Goal: Information Seeking & Learning: Learn about a topic

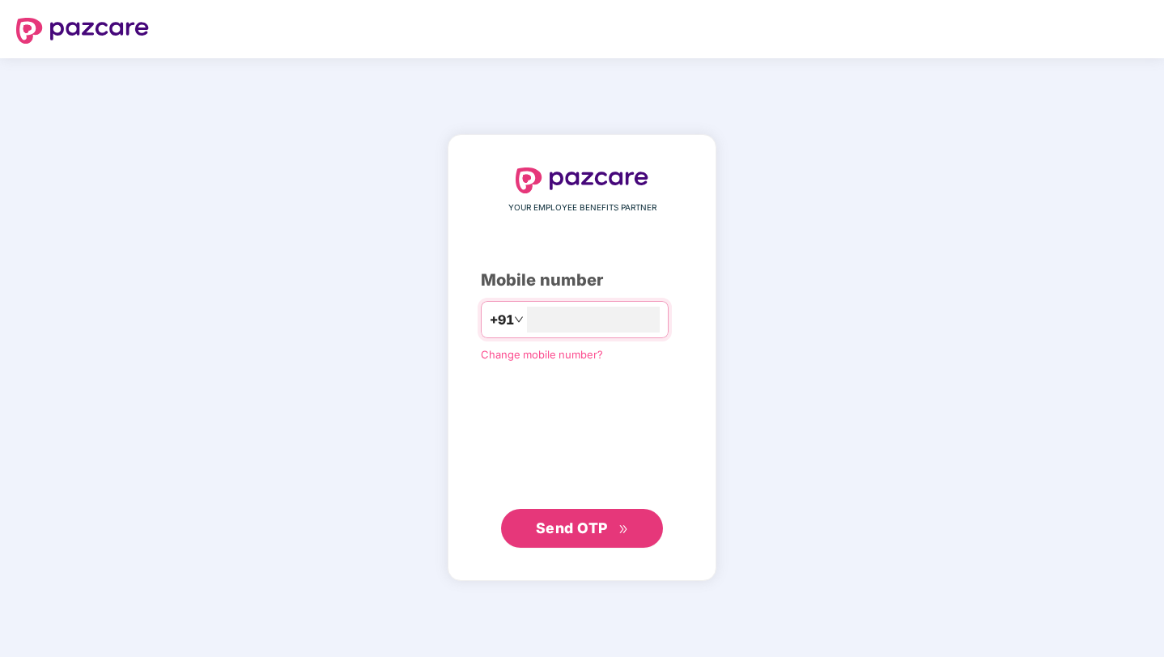
type input "**********"
click at [577, 522] on span "Send OTP" at bounding box center [572, 528] width 72 height 17
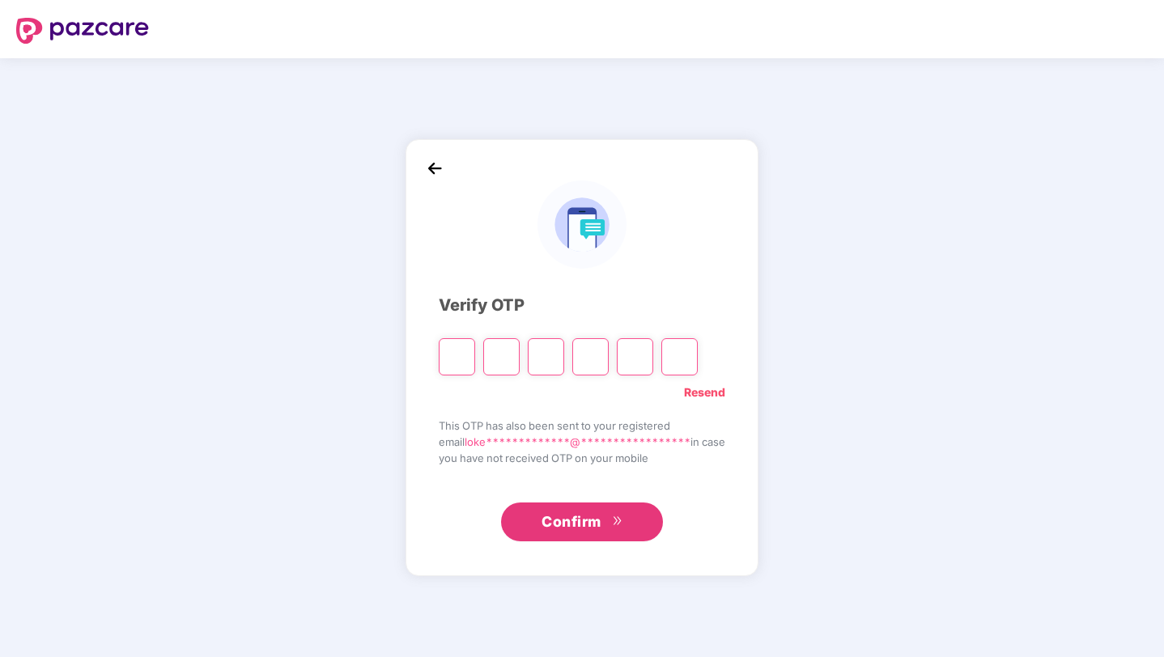
type input "*"
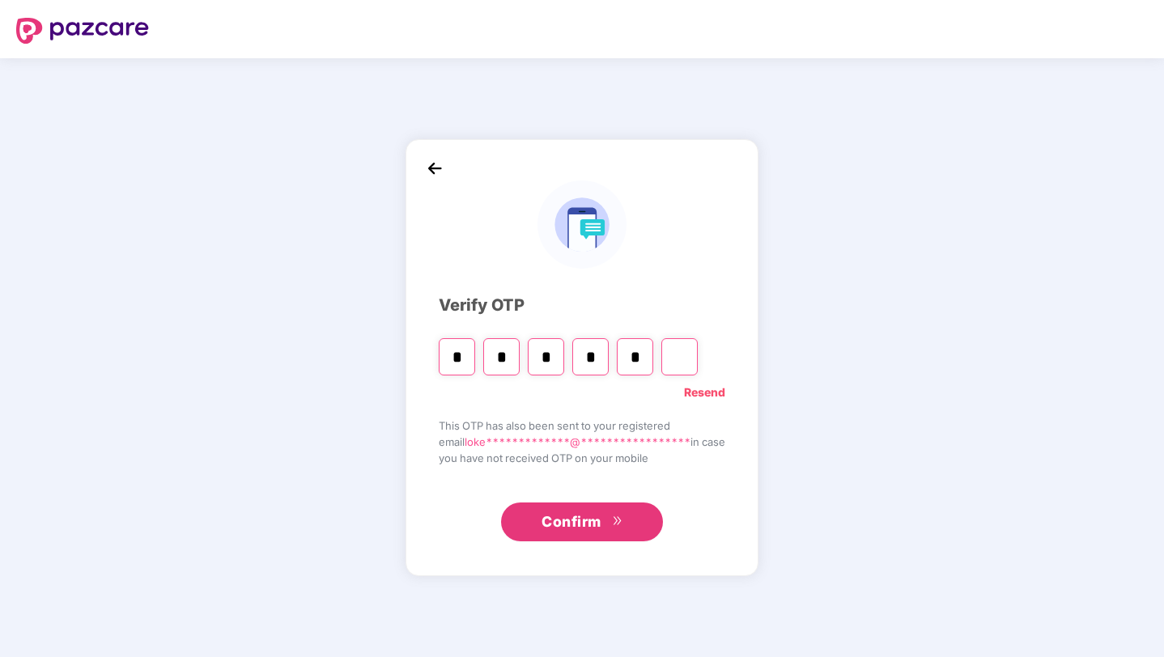
type input "*"
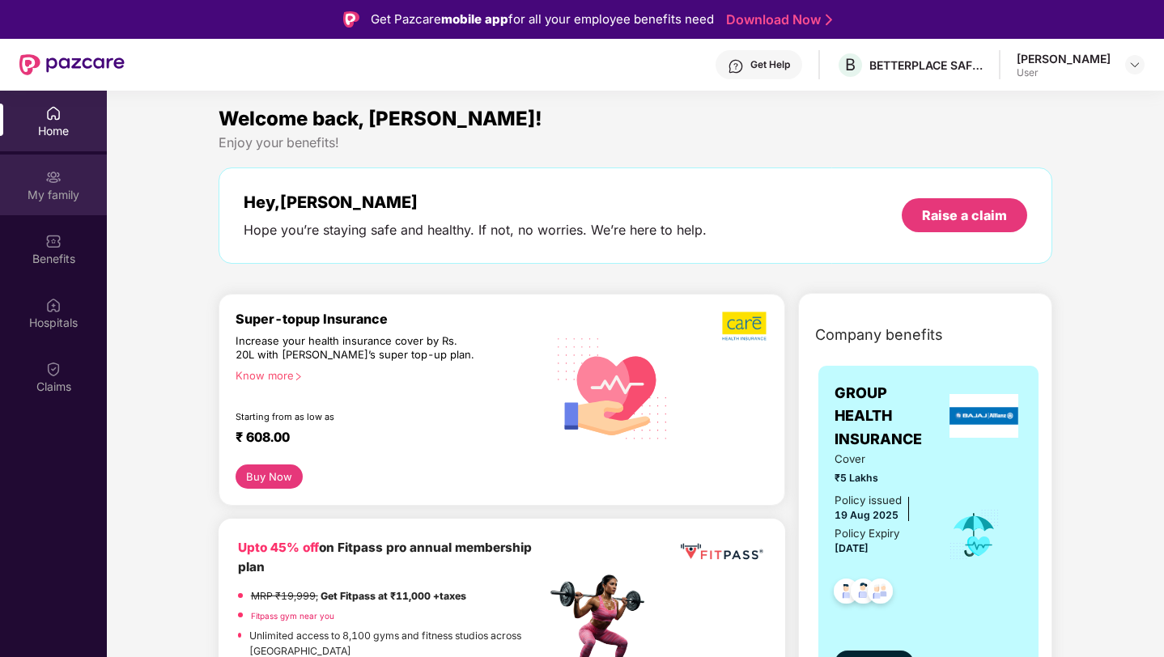
click at [71, 183] on div "My family" at bounding box center [53, 185] width 107 height 61
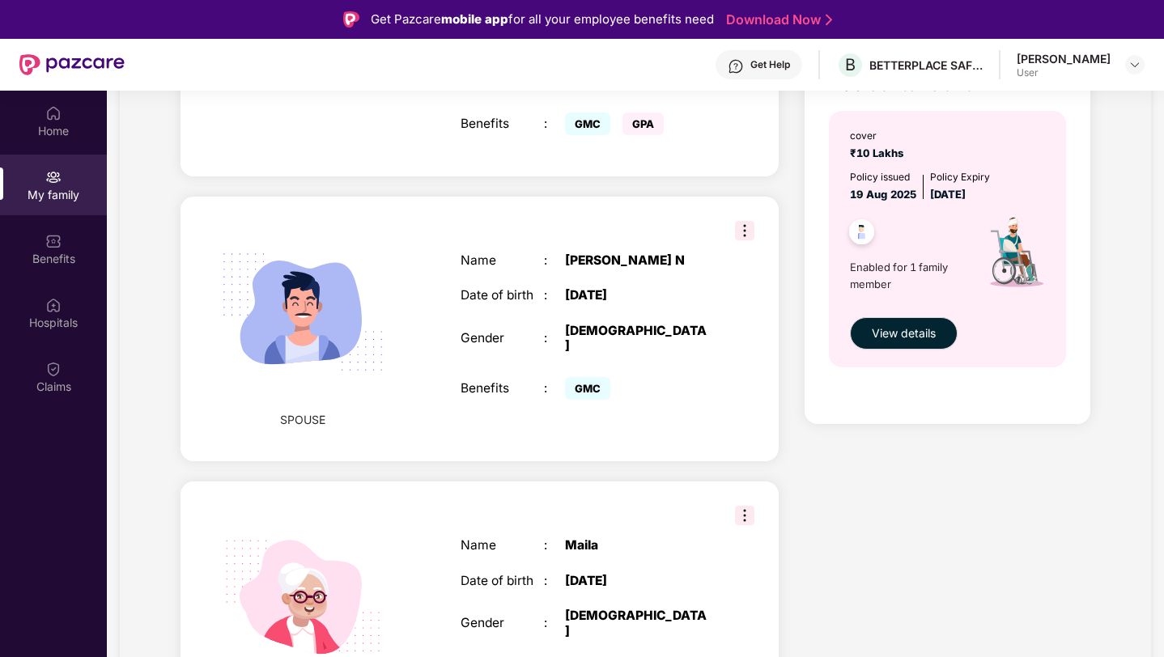
scroll to position [540, 0]
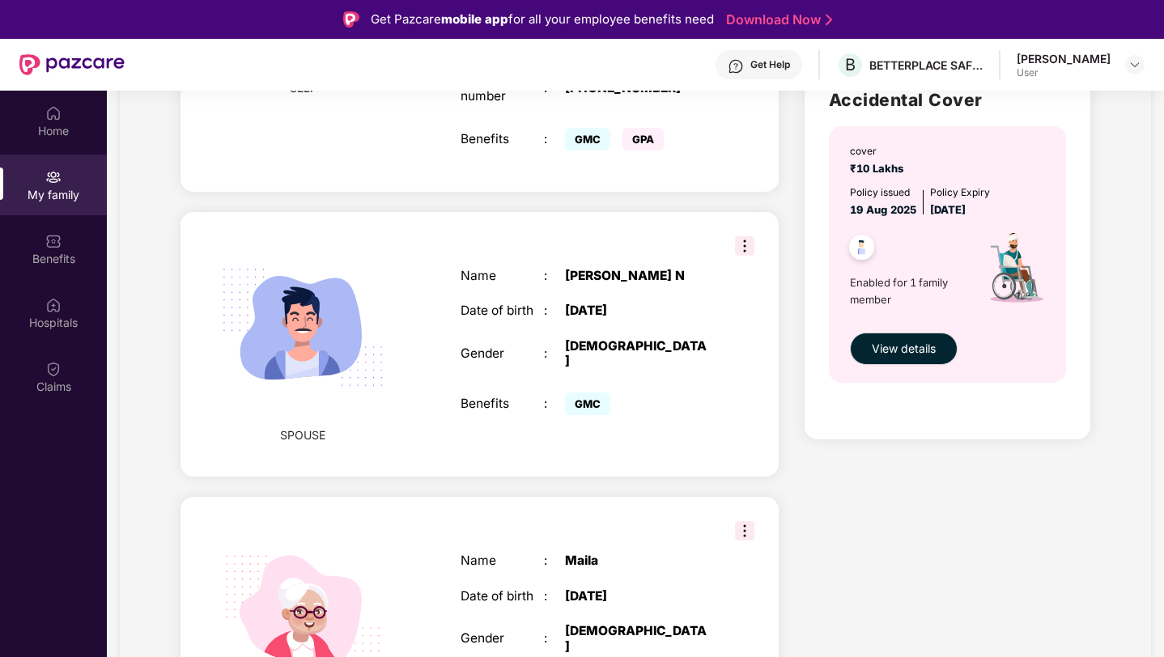
click at [746, 236] on img at bounding box center [744, 245] width 19 height 19
click at [610, 397] on div "GMC" at bounding box center [593, 404] width 57 height 15
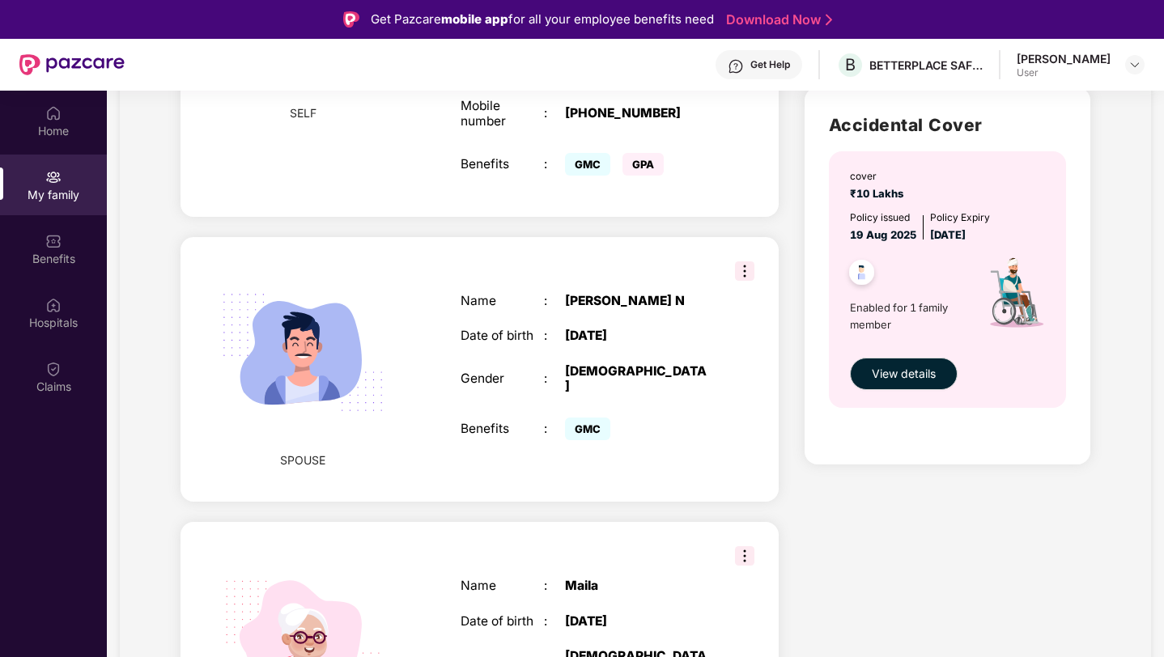
scroll to position [517, 0]
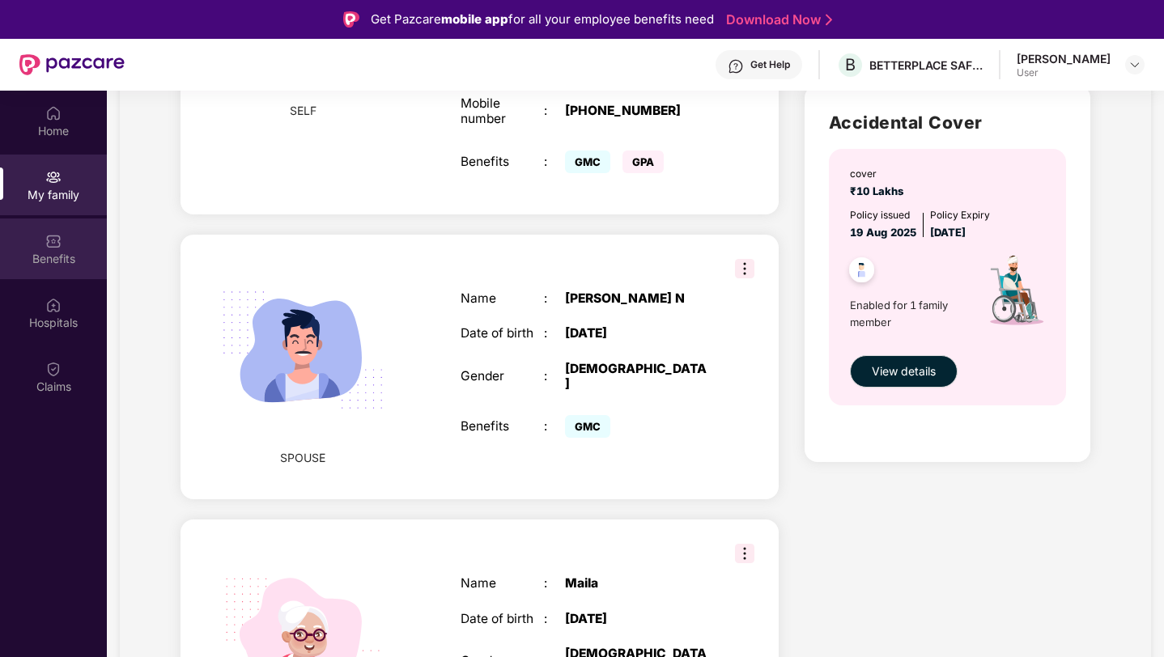
click at [45, 257] on div "Benefits" at bounding box center [53, 259] width 107 height 16
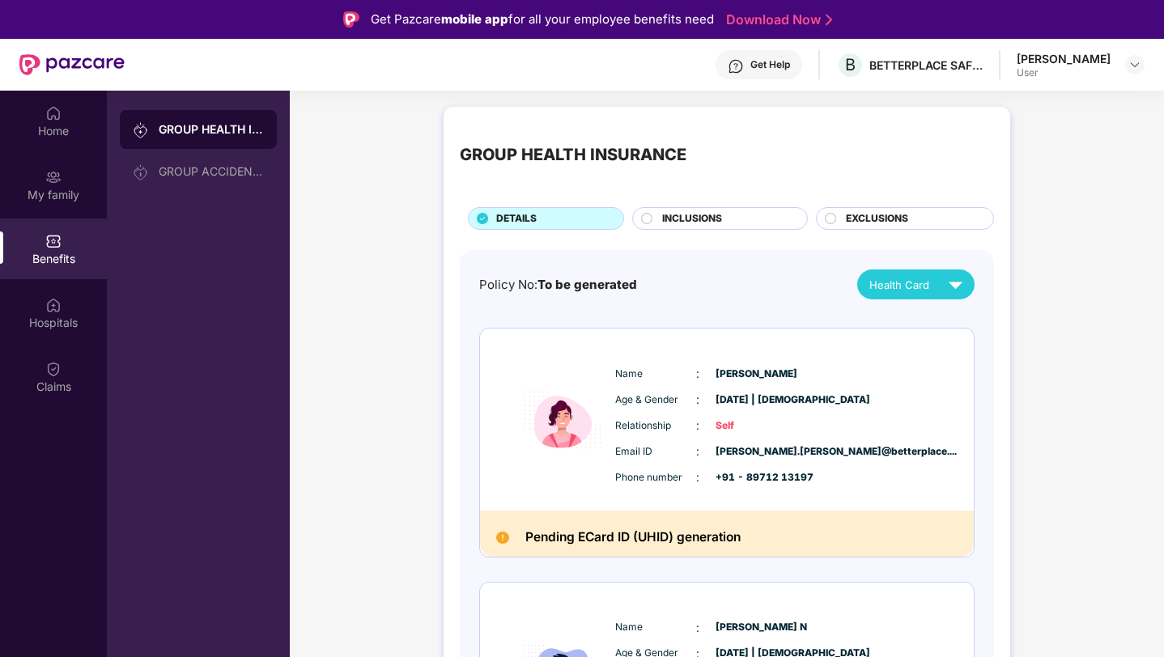
click at [584, 466] on img at bounding box center [562, 421] width 97 height 140
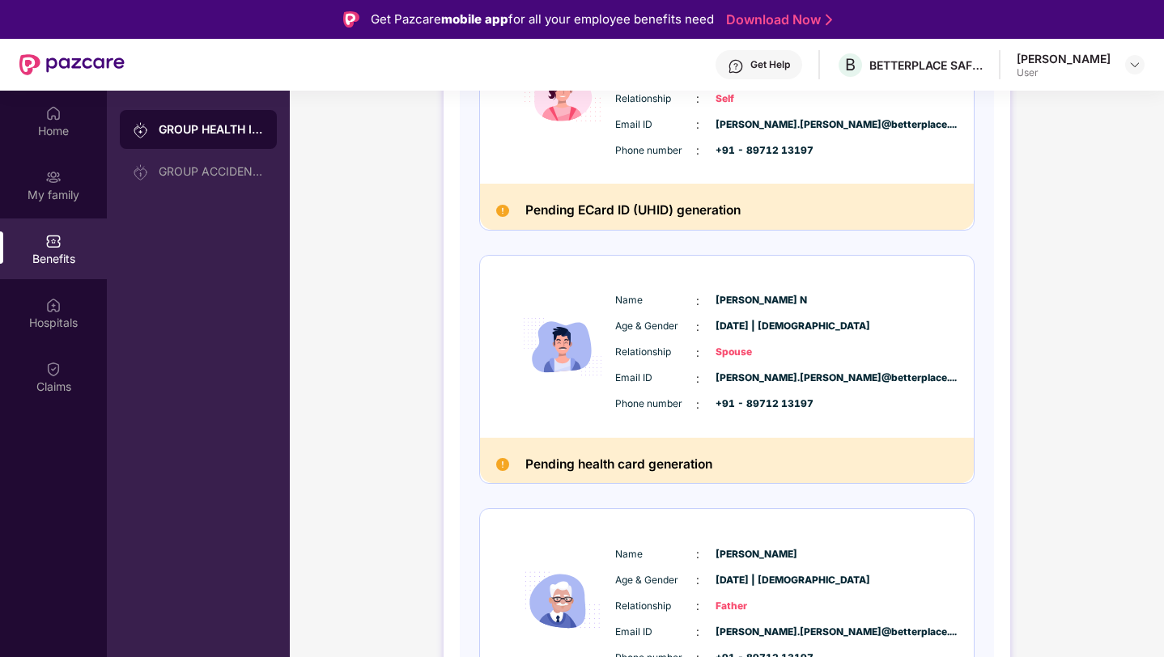
scroll to position [325, 0]
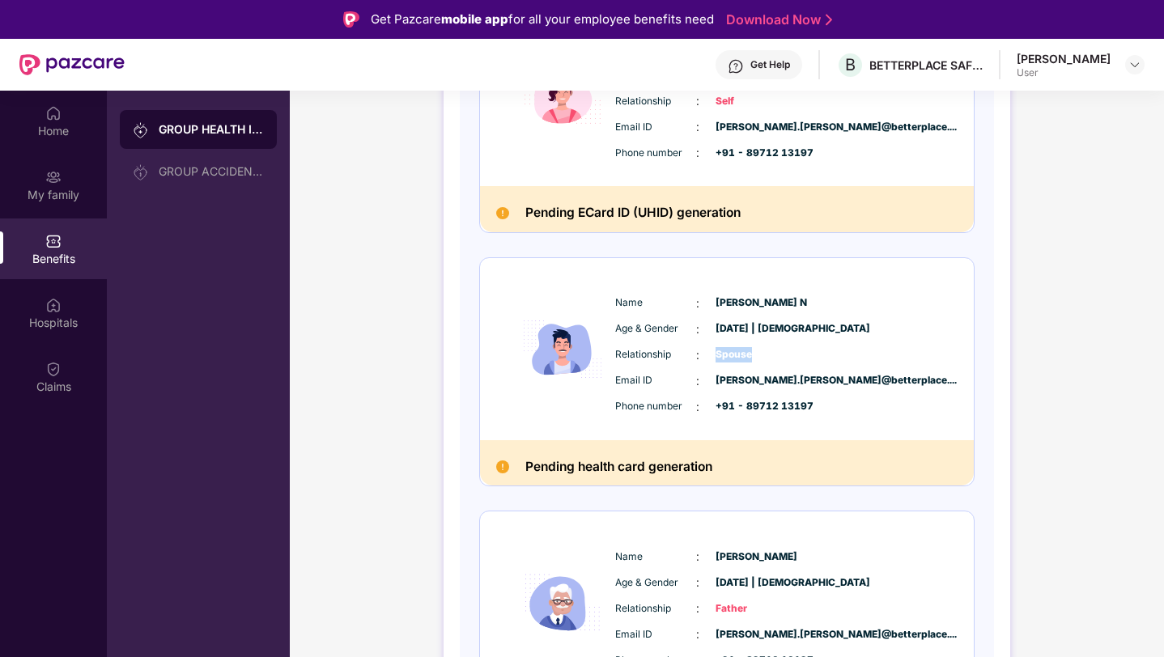
drag, startPoint x: 715, startPoint y: 355, endPoint x: 784, endPoint y: 355, distance: 68.8
click at [784, 355] on span "Spouse" at bounding box center [756, 354] width 81 height 15
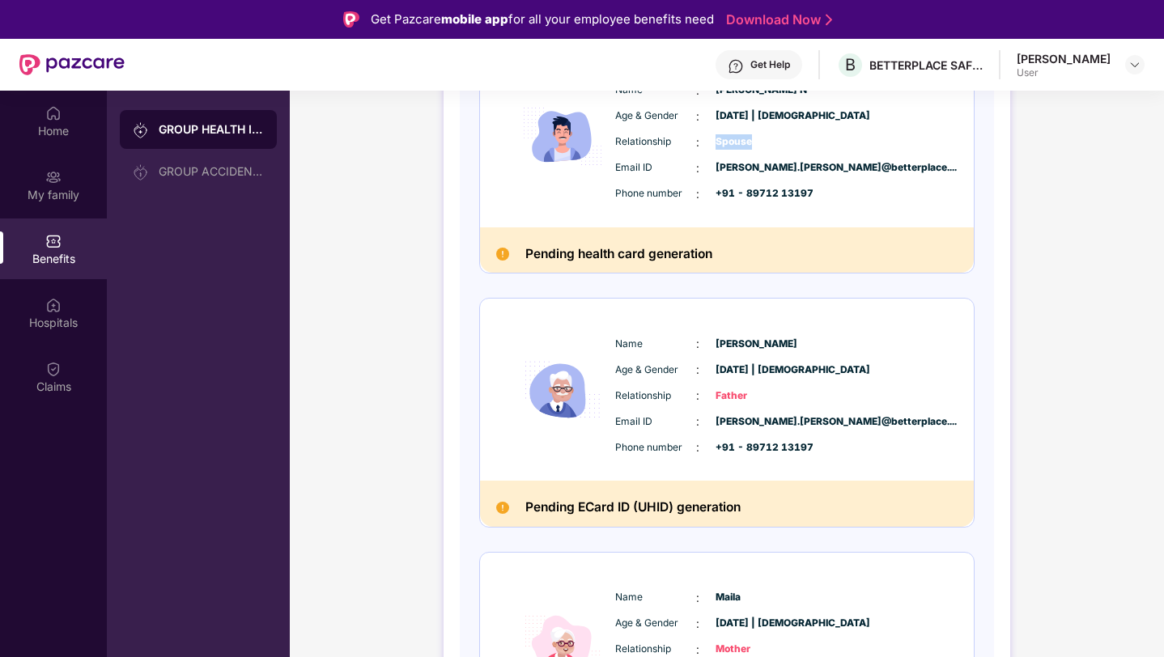
scroll to position [542, 0]
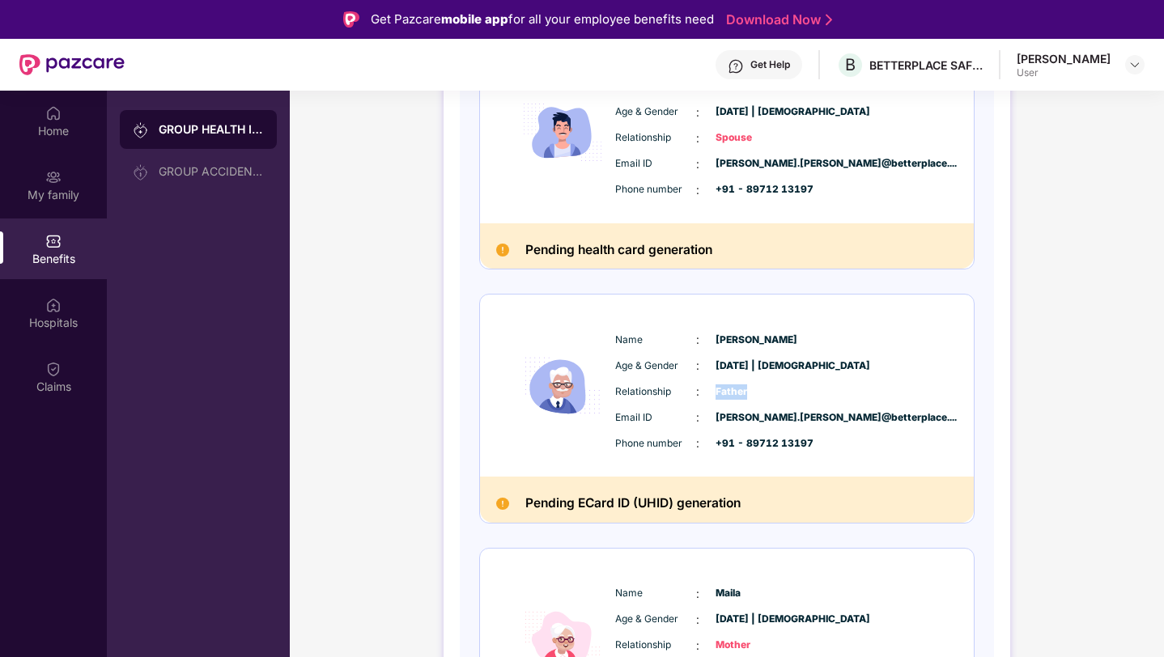
drag, startPoint x: 745, startPoint y: 387, endPoint x: 703, endPoint y: 387, distance: 42.1
click at [703, 387] on div "Relationship : Father" at bounding box center [775, 392] width 321 height 18
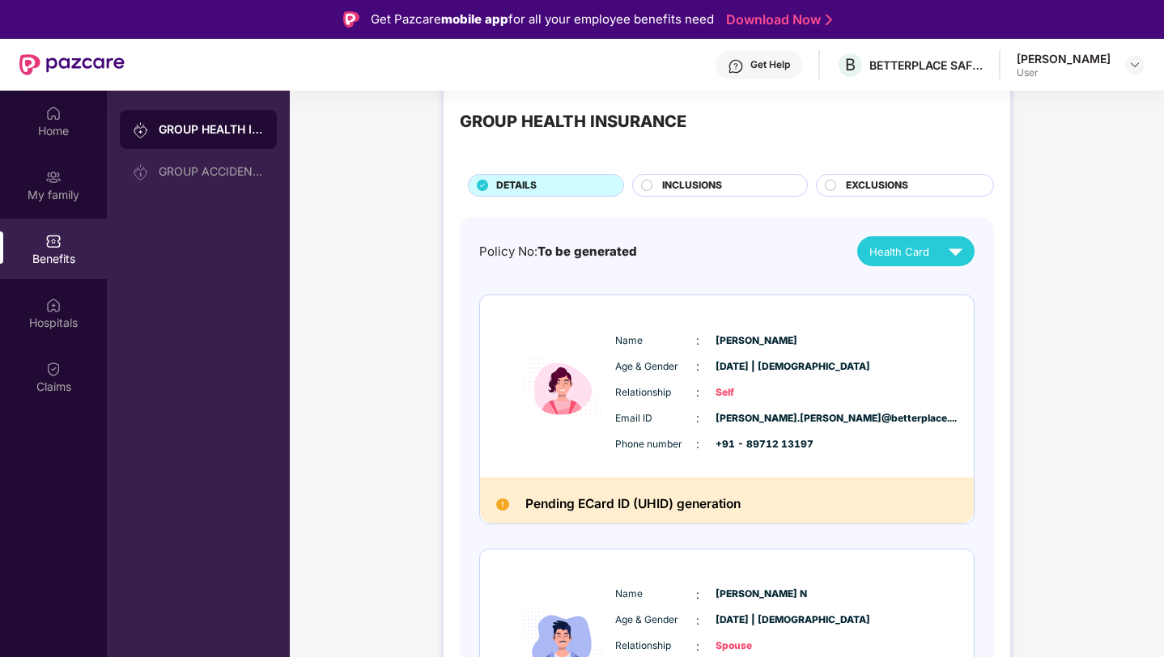
scroll to position [0, 0]
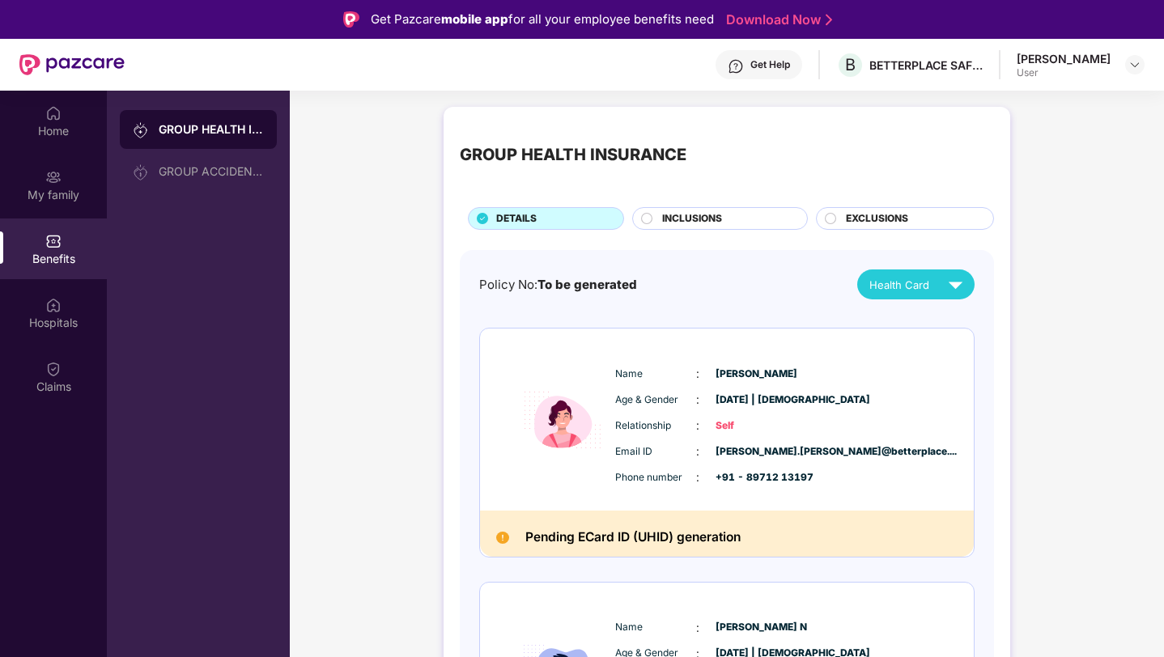
click at [729, 219] on div "INCLUSIONS" at bounding box center [726, 220] width 145 height 18
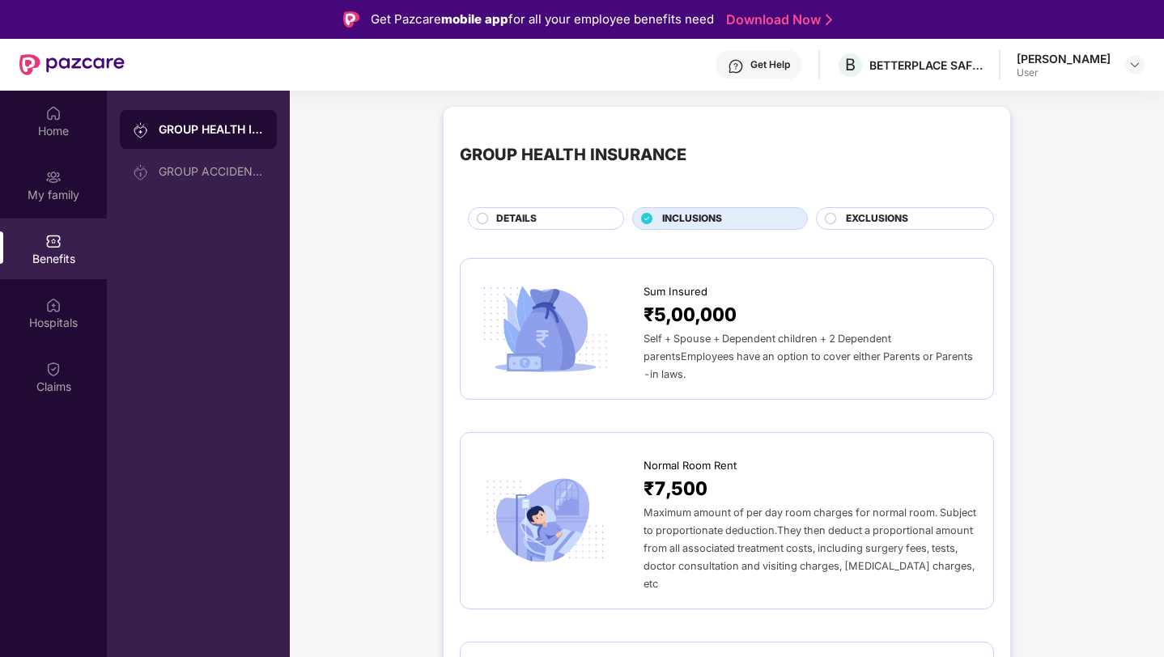
click at [874, 219] on span "EXCLUSIONS" at bounding box center [877, 218] width 62 height 15
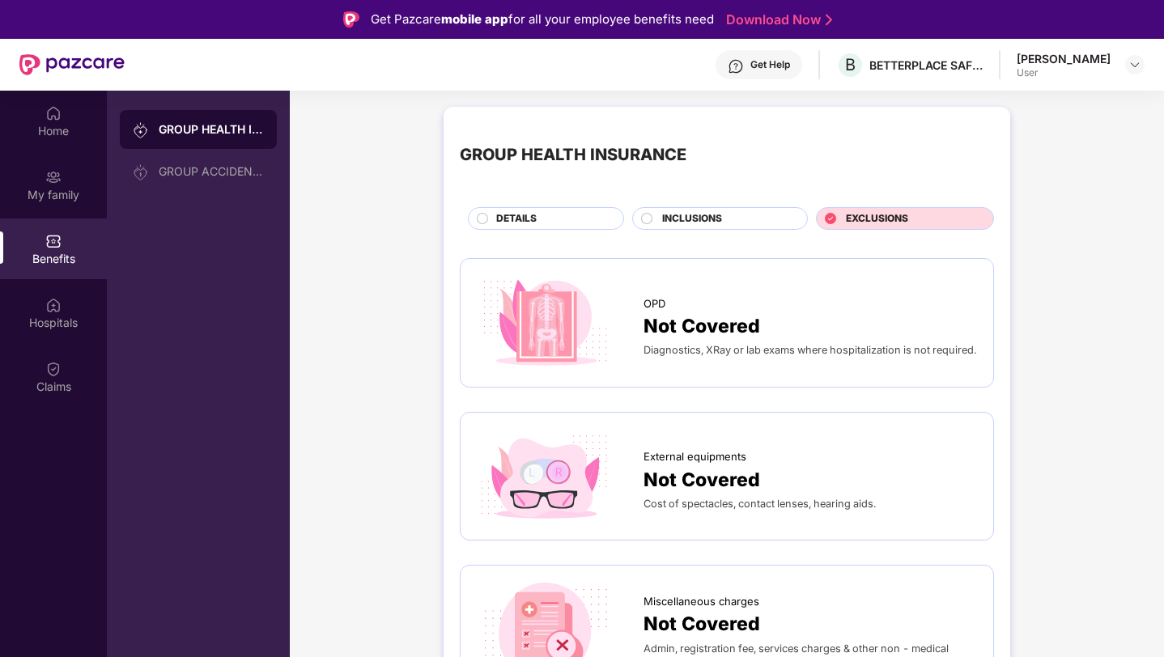
click at [543, 219] on div "DETAILS" at bounding box center [551, 220] width 127 height 18
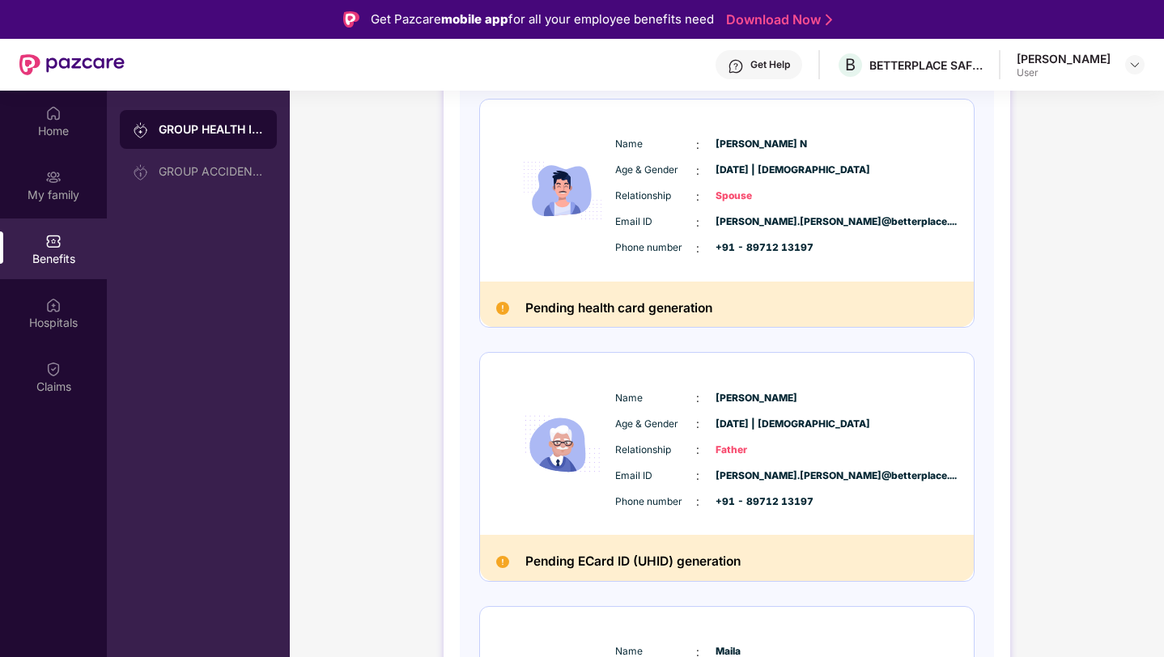
scroll to position [487, 0]
